Goal: Transaction & Acquisition: Download file/media

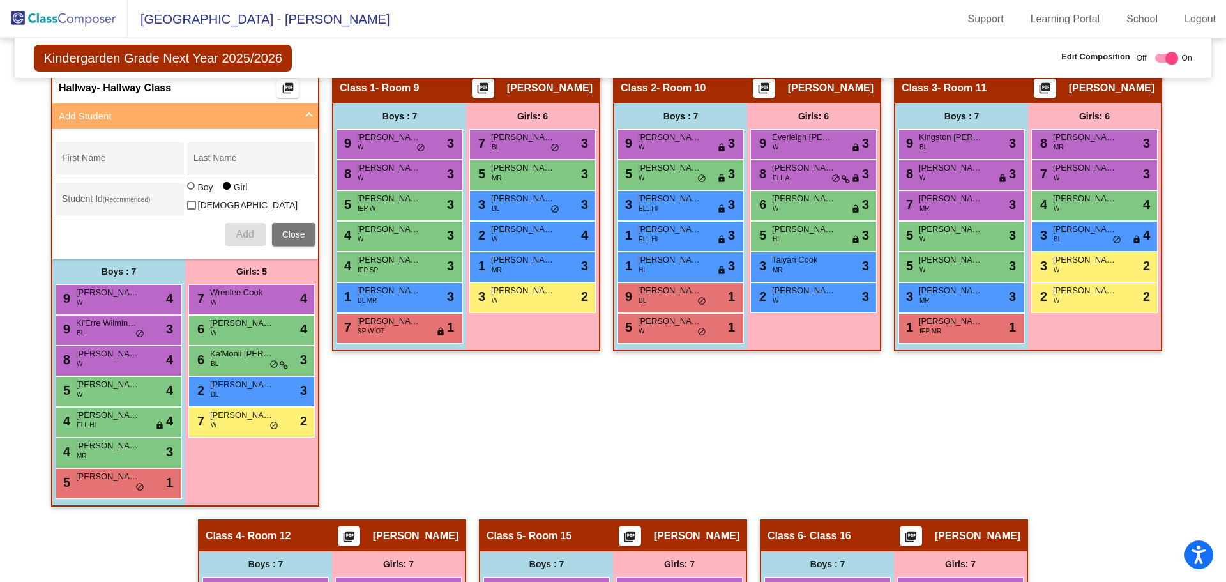
scroll to position [295, 0]
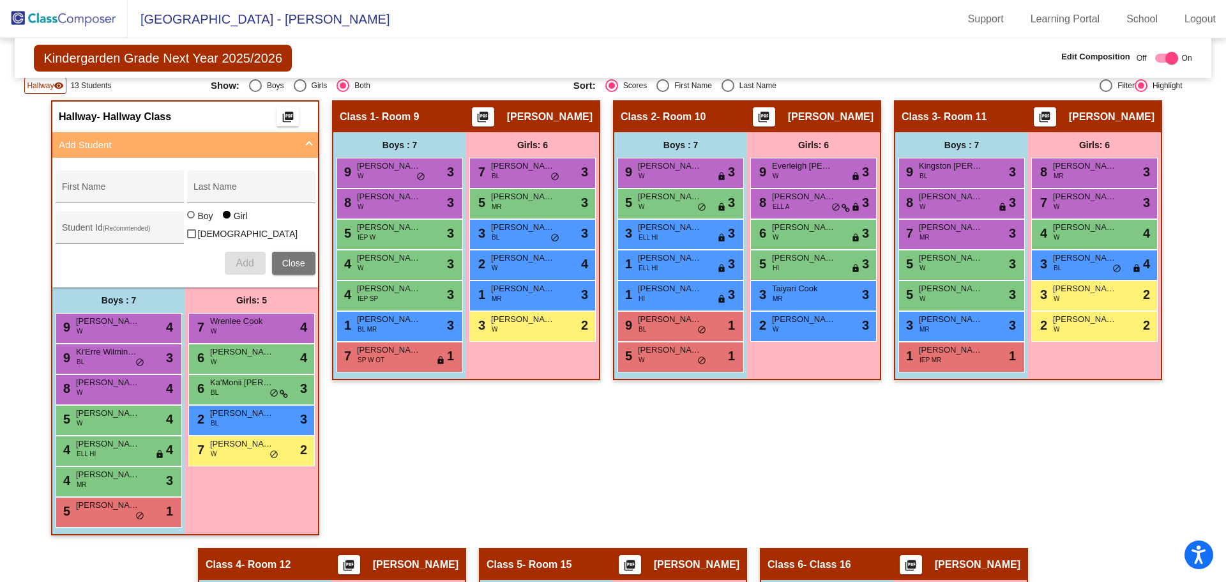
click at [716, 446] on div "Class 2 - Room 10 picture_as_pdf [PERSON_NAME] Add Student First Name Last Name…" at bounding box center [747, 324] width 268 height 448
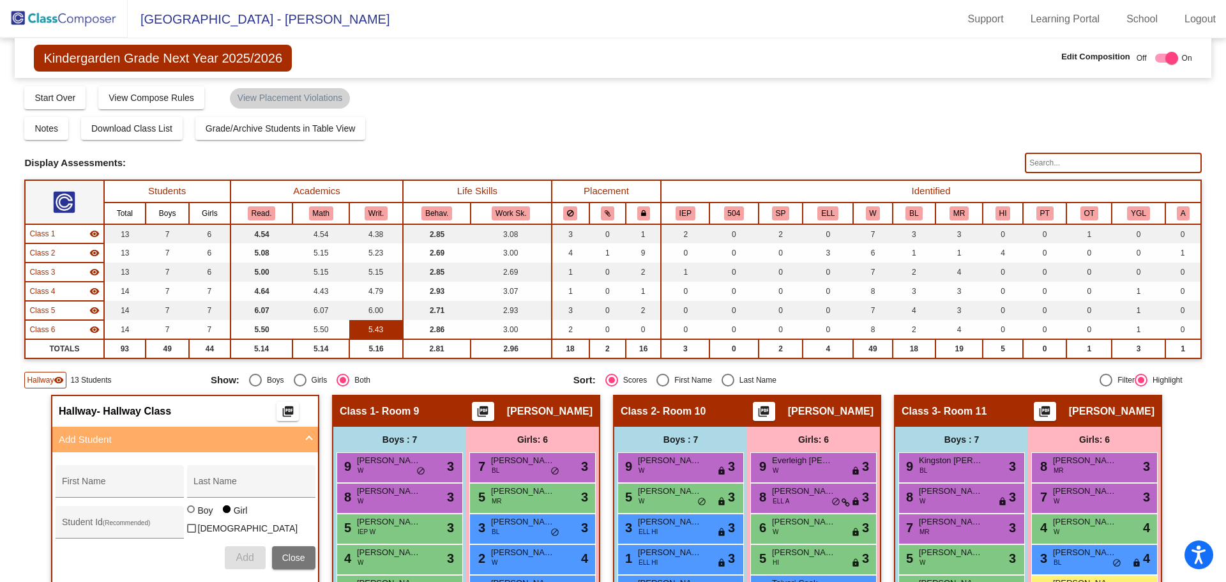
scroll to position [0, 0]
click at [728, 377] on div "Select an option" at bounding box center [728, 380] width 13 height 13
click at [728, 387] on input "Last Name" at bounding box center [727, 387] width 1 height 1
radio input "true"
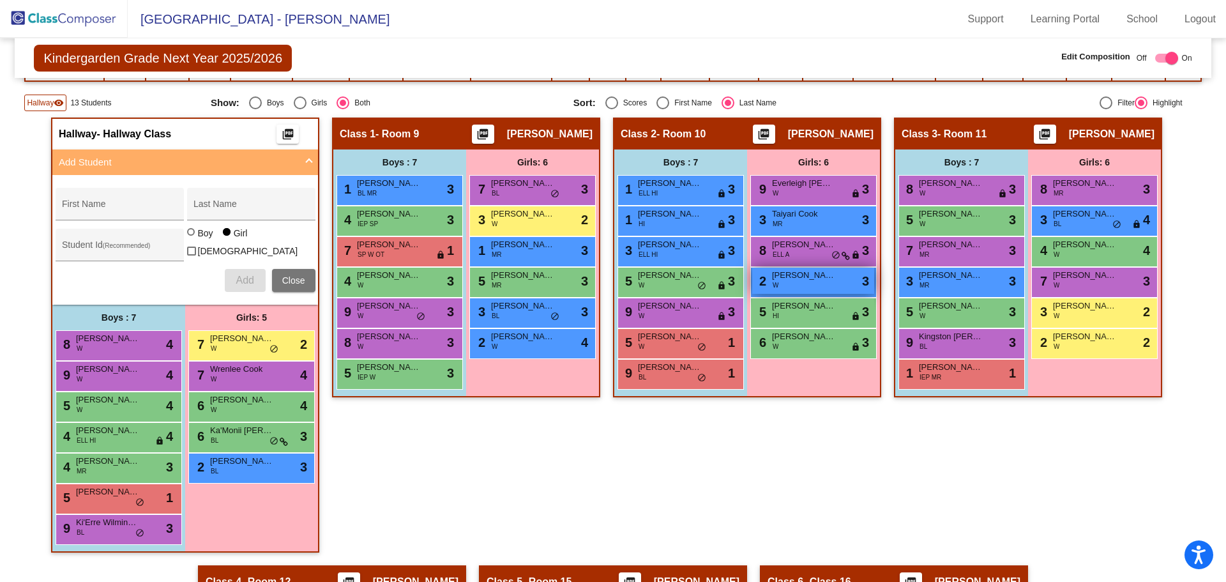
scroll to position [128, 0]
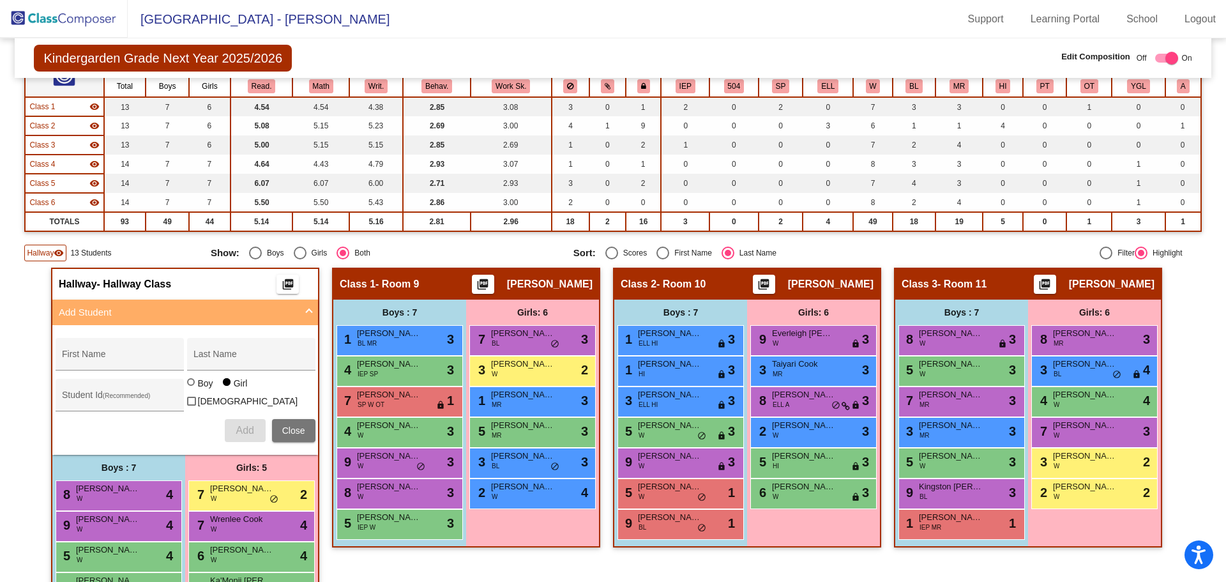
click at [283, 431] on span "Close" at bounding box center [293, 430] width 23 height 10
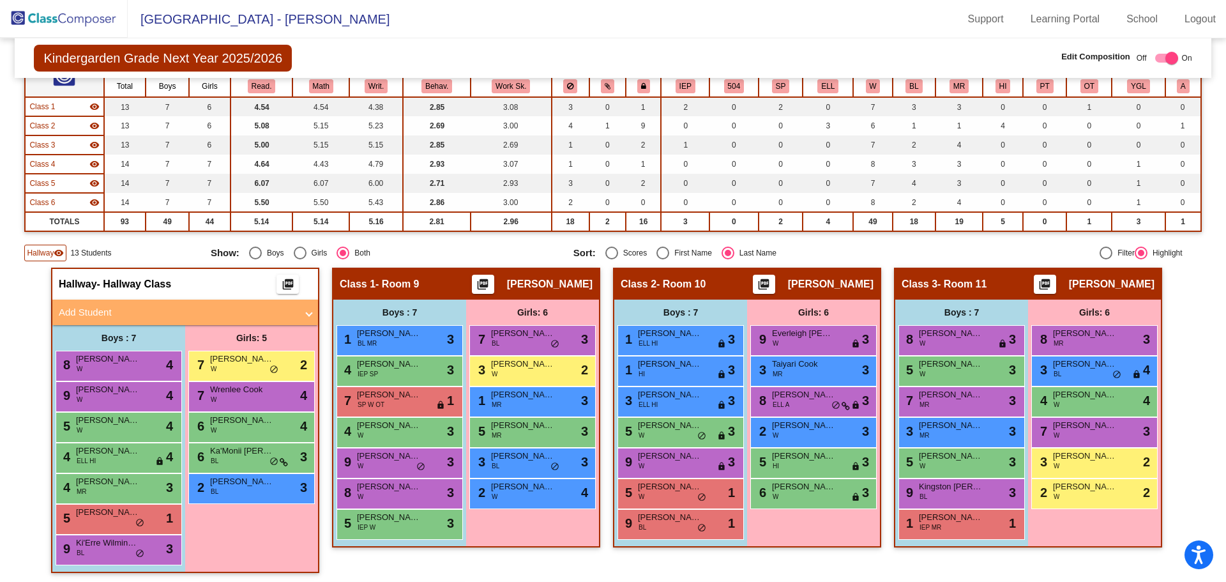
click at [31, 248] on span "Hallway" at bounding box center [40, 252] width 27 height 11
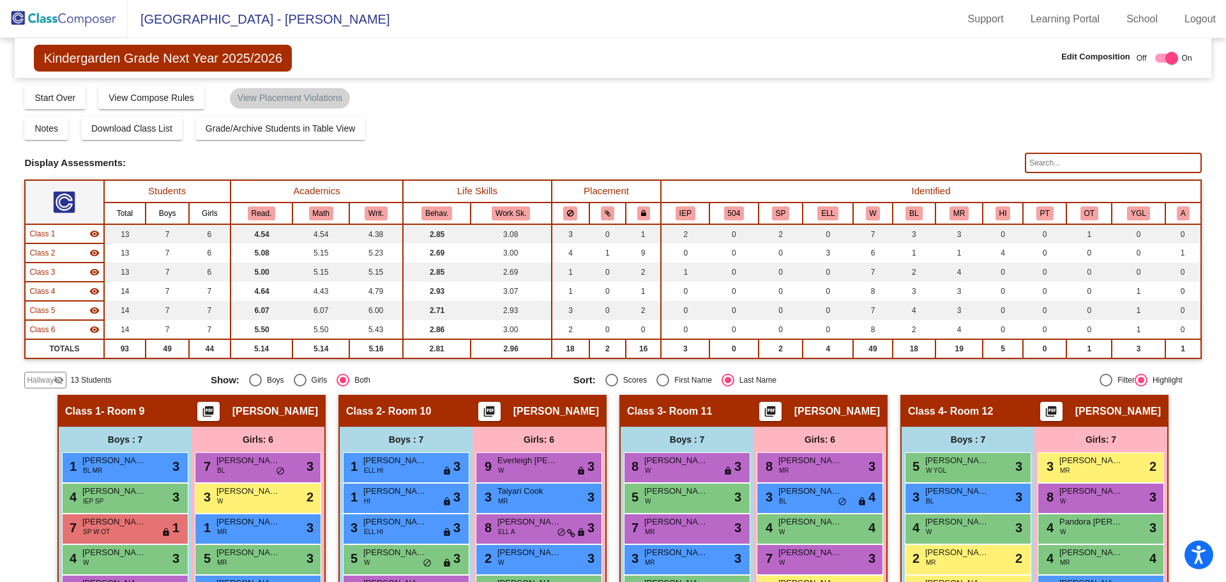
scroll to position [0, 0]
click at [170, 128] on span "Download Class List" at bounding box center [131, 129] width 81 height 10
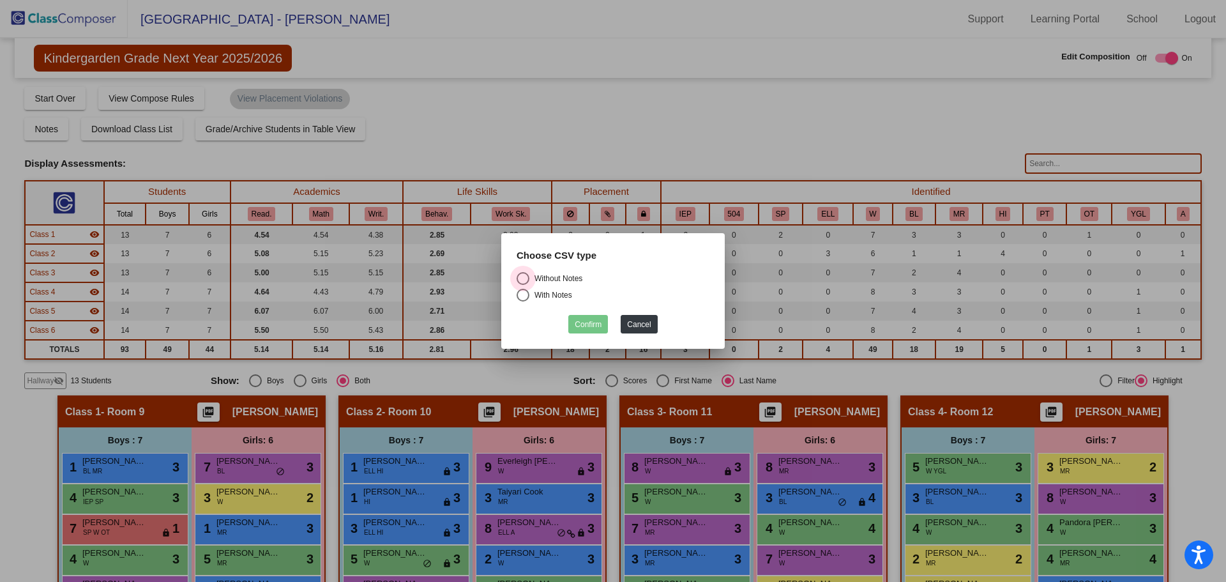
click at [561, 278] on div "Without Notes" at bounding box center [555, 278] width 53 height 11
click at [523, 285] on input "Without Notes" at bounding box center [522, 285] width 1 height 1
radio input "true"
click at [597, 328] on button "Confirm" at bounding box center [588, 324] width 40 height 19
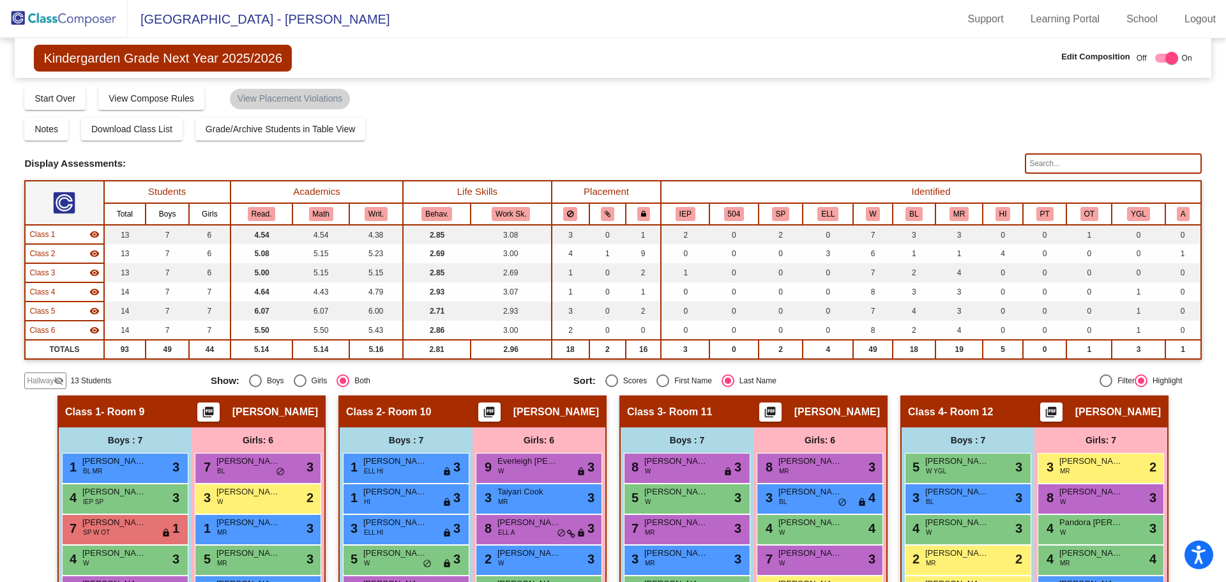
click at [42, 19] on img at bounding box center [64, 19] width 128 height 38
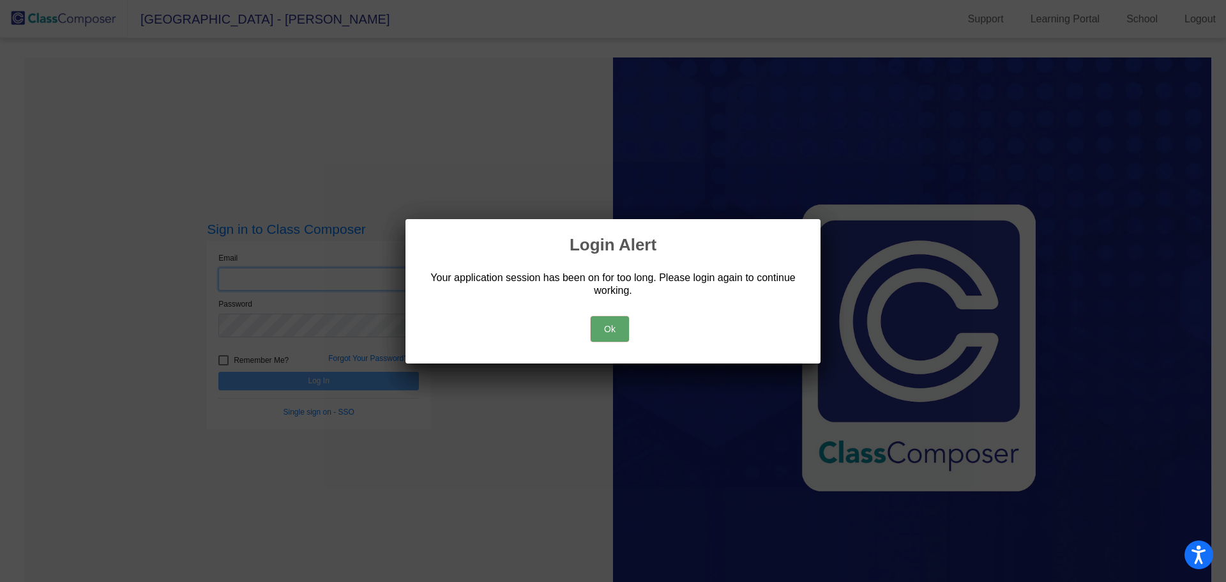
type input "[EMAIL_ADDRESS][DOMAIN_NAME]"
click at [616, 324] on button "Ok" at bounding box center [610, 329] width 38 height 26
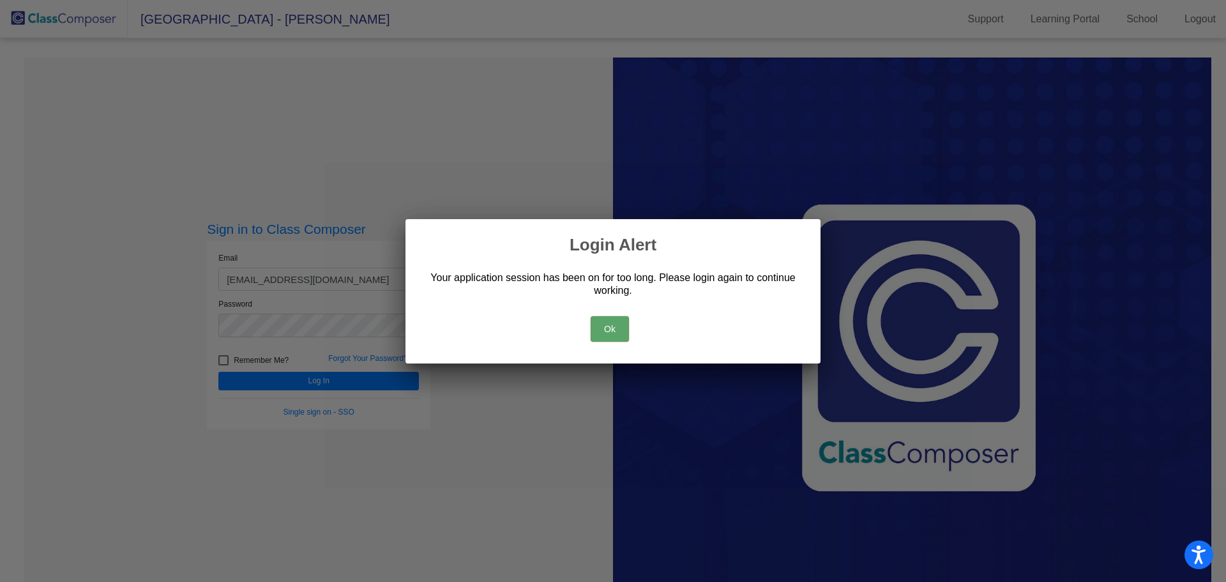
click at [611, 322] on button "Ok" at bounding box center [610, 329] width 38 height 26
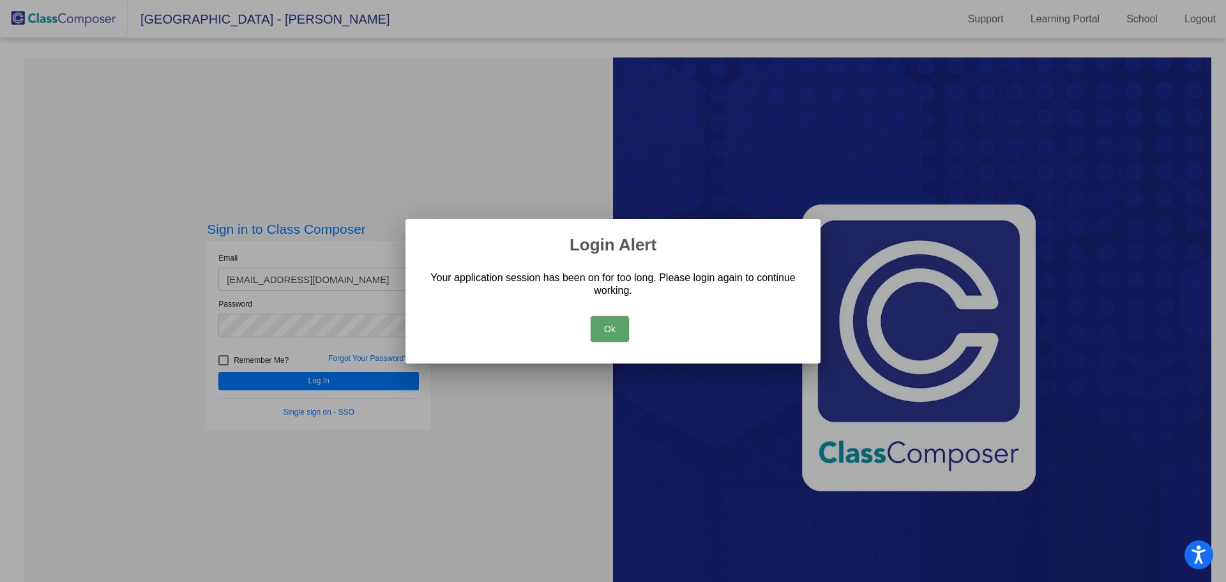
click at [277, 330] on div at bounding box center [613, 291] width 1226 height 582
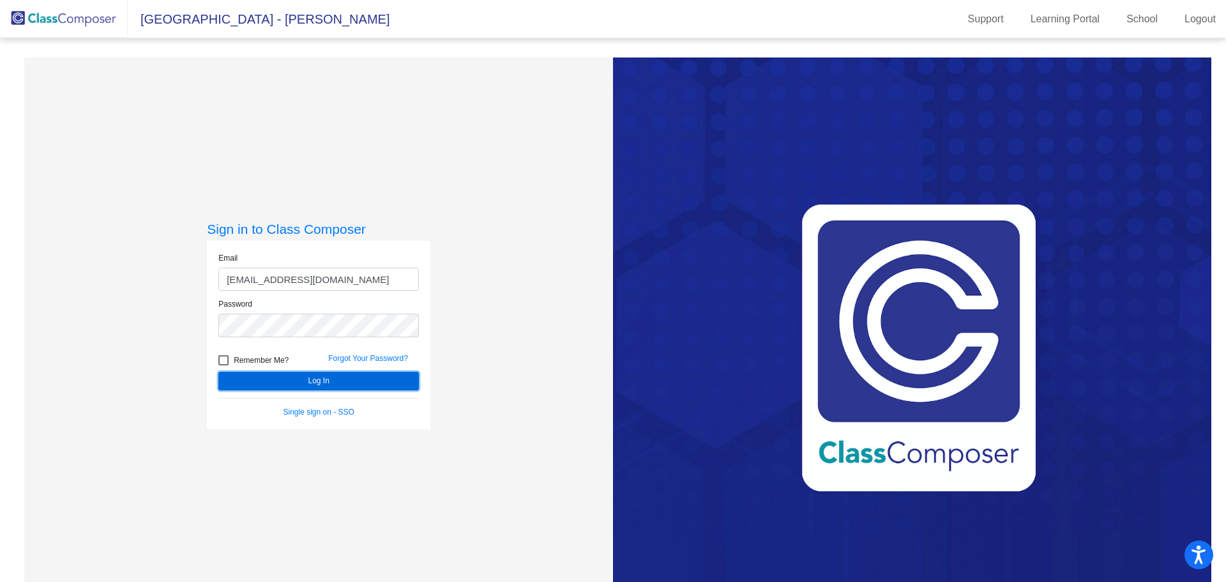
click at [257, 386] on button "Log In" at bounding box center [318, 381] width 200 height 19
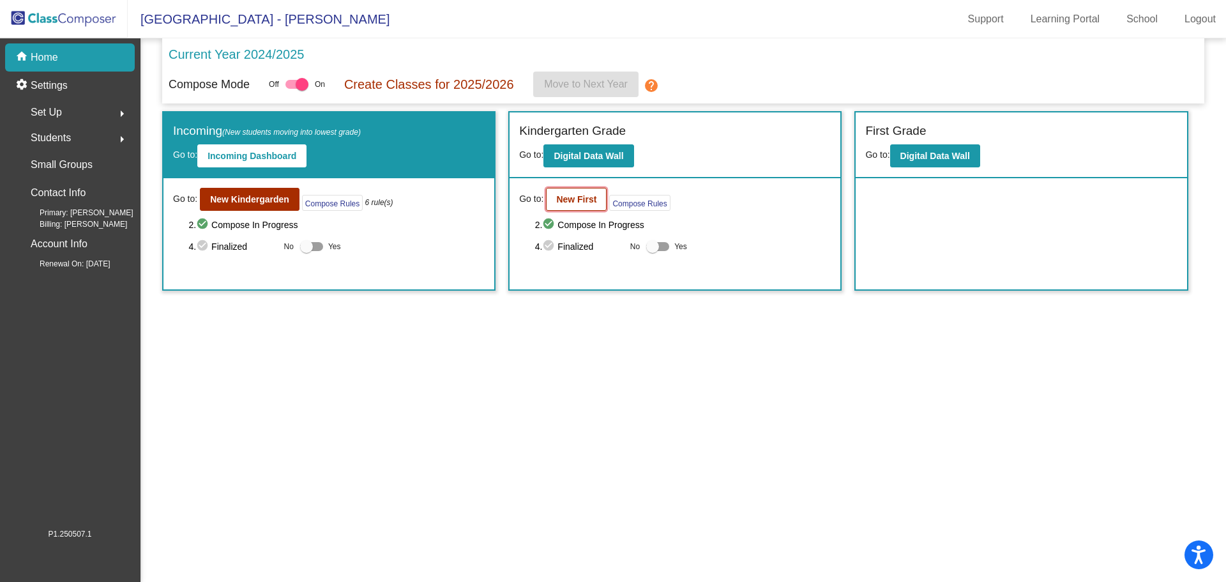
click at [582, 203] on b "New First" at bounding box center [576, 199] width 40 height 10
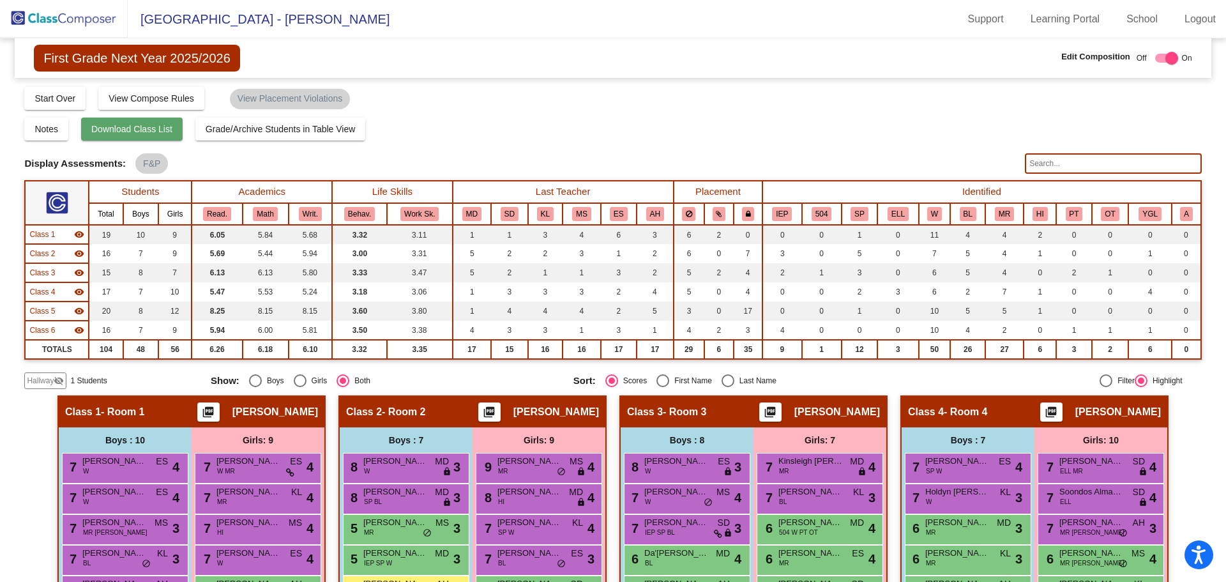
click at [164, 129] on span "Download Class List" at bounding box center [131, 129] width 81 height 10
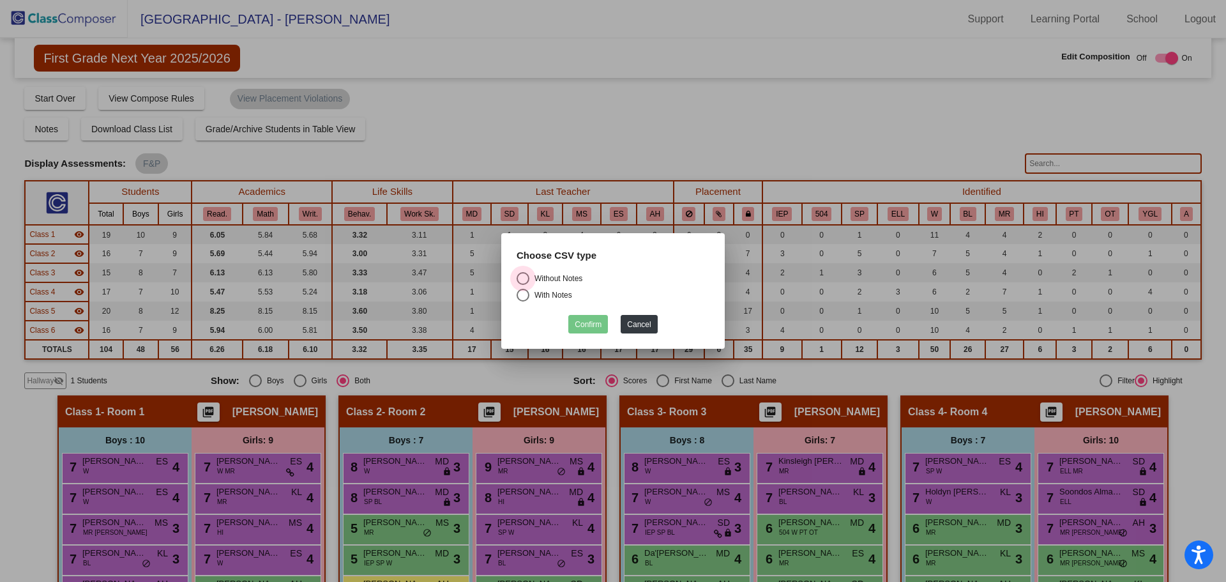
click at [522, 281] on div "Select an option" at bounding box center [523, 278] width 13 height 13
click at [522, 285] on input "Without Notes" at bounding box center [522, 285] width 1 height 1
radio input "true"
click at [570, 297] on div "With Notes" at bounding box center [550, 294] width 43 height 11
click at [523, 301] on input "With Notes" at bounding box center [522, 301] width 1 height 1
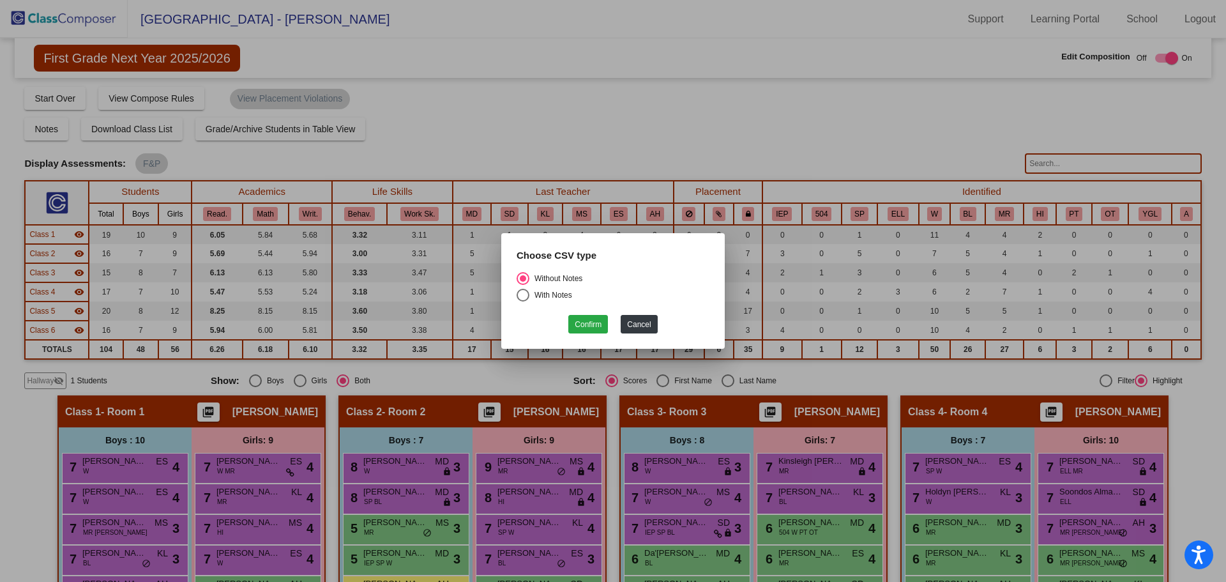
radio input "true"
click at [590, 322] on button "Confirm" at bounding box center [588, 324] width 40 height 19
